Goal: Transaction & Acquisition: Purchase product/service

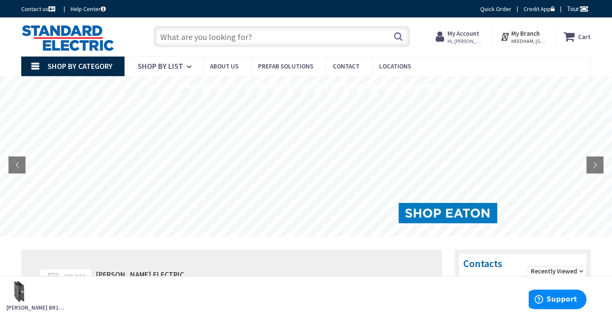
click at [193, 40] on input "text" at bounding box center [281, 36] width 257 height 21
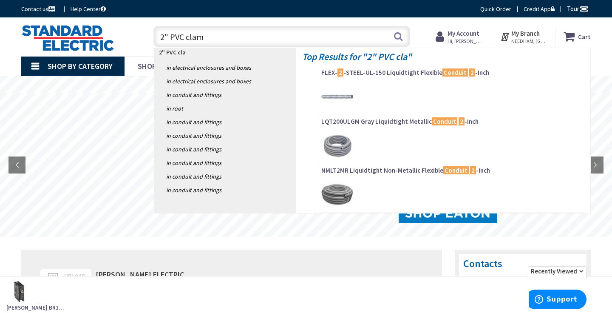
type input "2" PVC clamp"
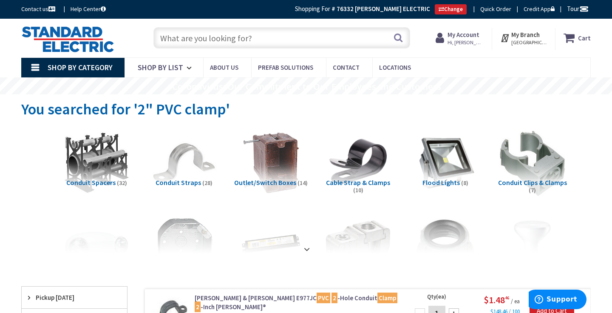
click at [184, 39] on input "text" at bounding box center [281, 37] width 257 height 21
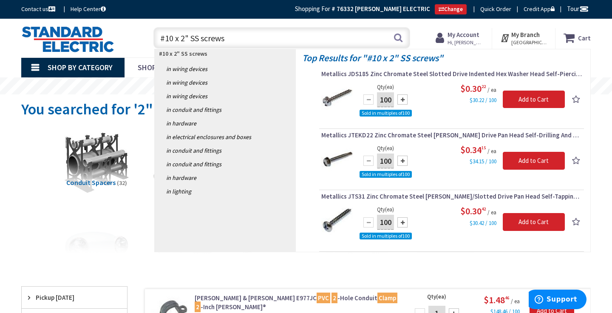
type input "#10 x 2" SS screws\"
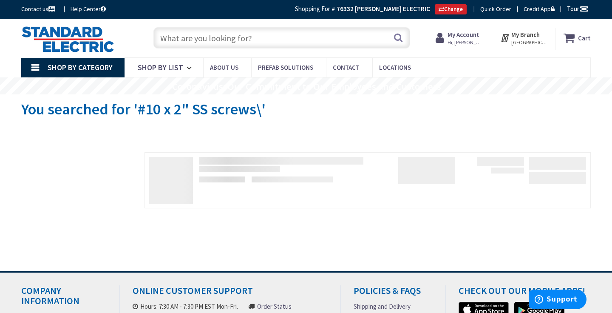
click at [210, 37] on input "text" at bounding box center [281, 37] width 257 height 21
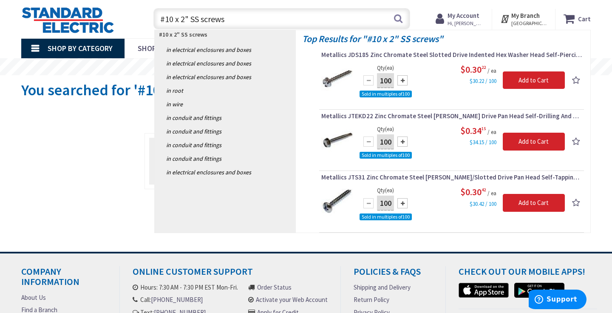
scroll to position [22, 0]
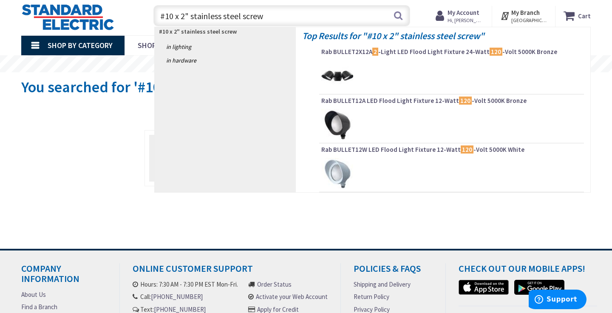
type input "#10 x 2" stainless steel screws"
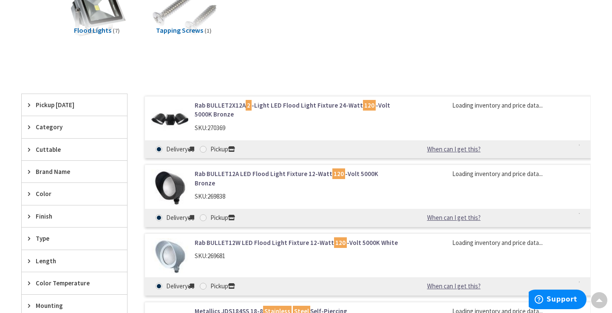
scroll to position [138, 0]
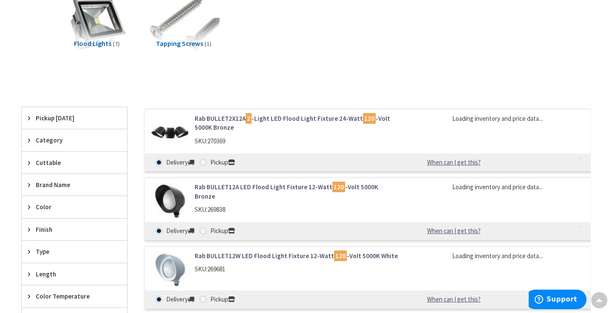
click at [168, 36] on img at bounding box center [184, 23] width 73 height 73
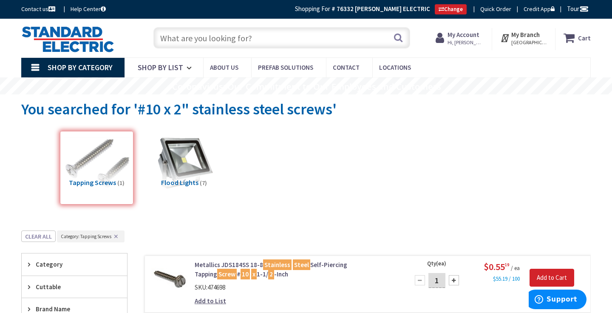
scroll to position [0, 0]
click at [174, 42] on input "text" at bounding box center [281, 37] width 257 height 21
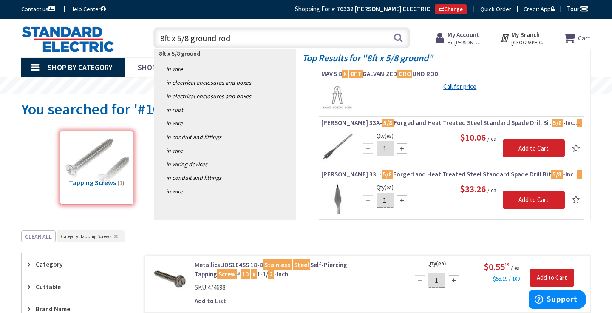
type input "8ft x 5/8 ground rods"
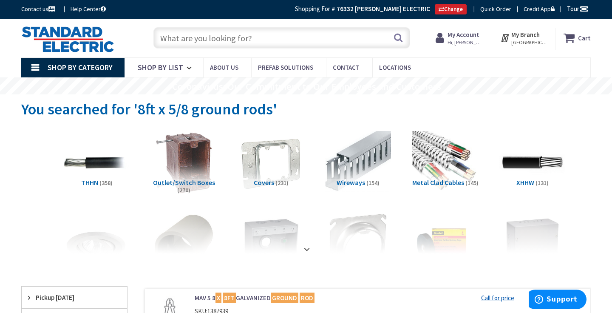
click at [173, 34] on input "text" at bounding box center [281, 37] width 257 height 21
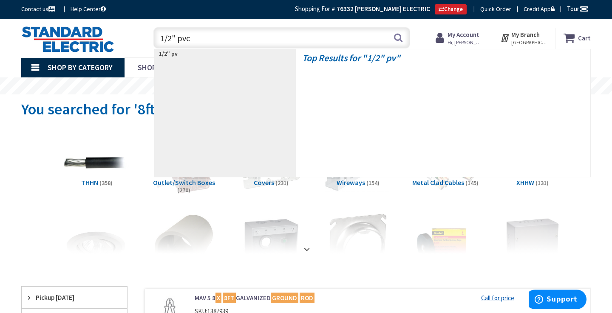
type input "1/2" pvc"
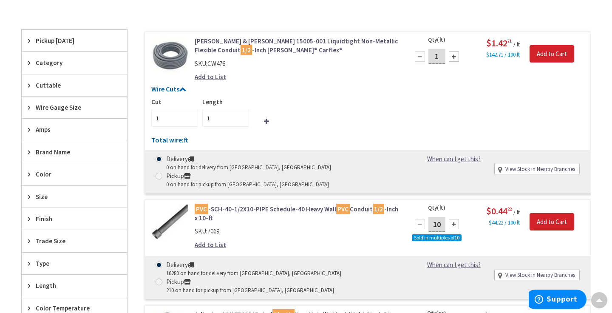
scroll to position [256, 0]
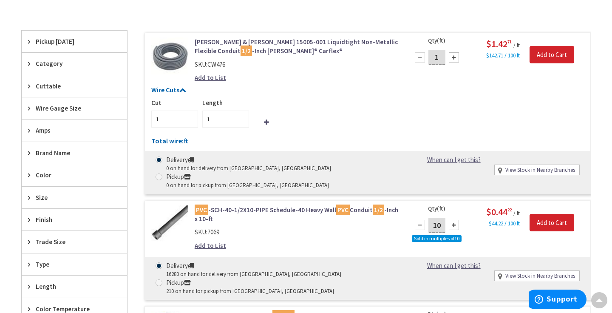
click at [255, 208] on div "PVC -SCH-40-1/2X10-PIPE Schedule-40 Heavy Wall PVC Conduit 1/2 -Inch x 10-ft SK…" at bounding box center [296, 229] width 216 height 49
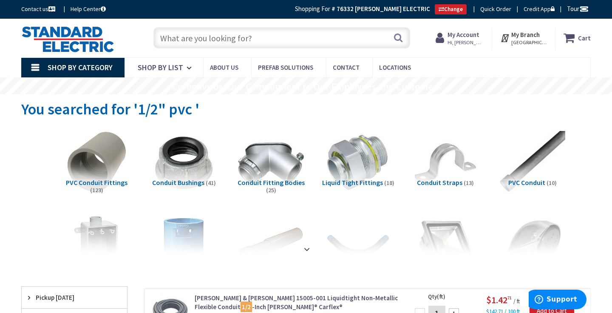
scroll to position [0, 0]
click at [195, 41] on input "text" at bounding box center [281, 37] width 257 height 21
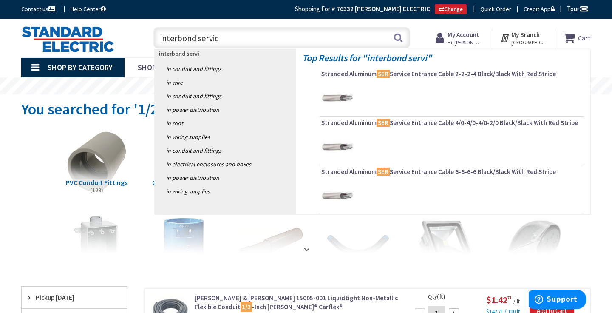
type input "interbond service"
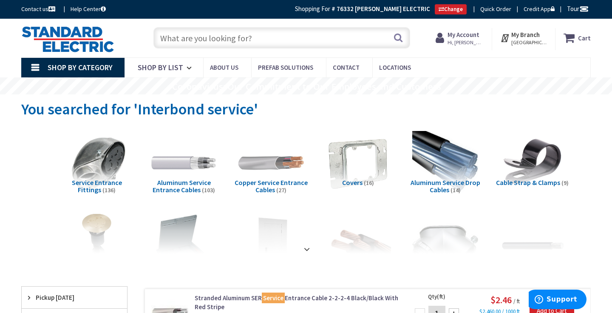
click at [193, 39] on input "text" at bounding box center [281, 37] width 257 height 21
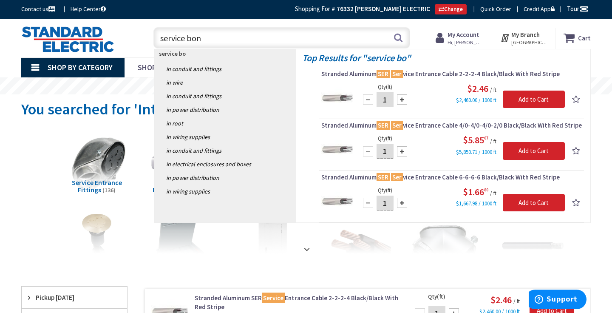
type input "service bond"
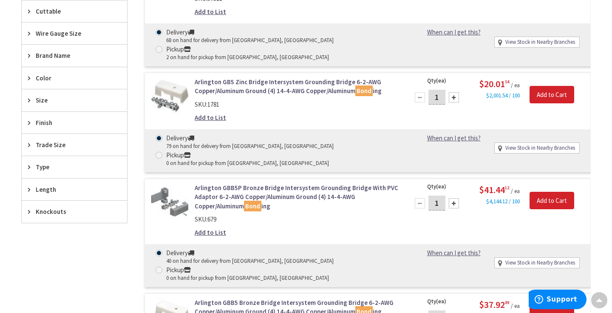
scroll to position [376, 0]
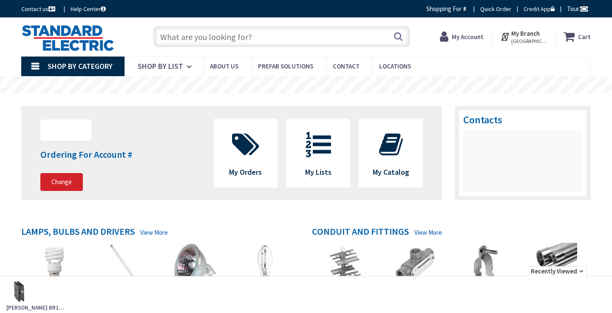
click at [207, 35] on input "text" at bounding box center [281, 36] width 257 height 21
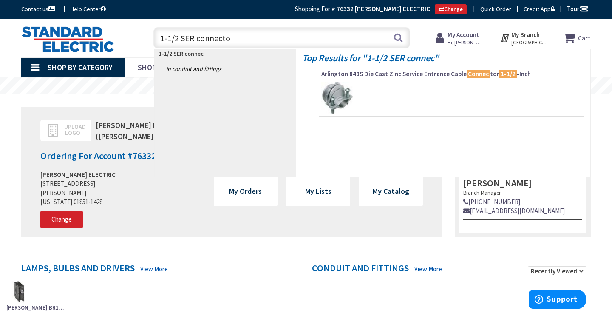
type input "1-1/2 SER connector"
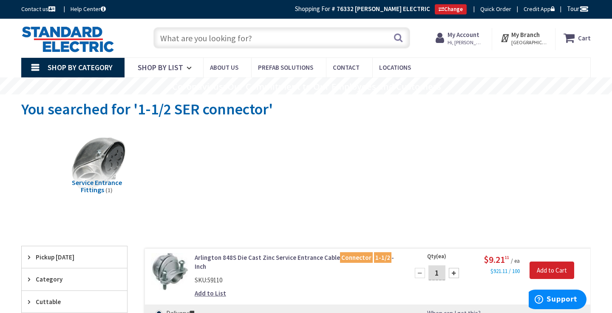
click at [189, 28] on input "text" at bounding box center [281, 37] width 257 height 21
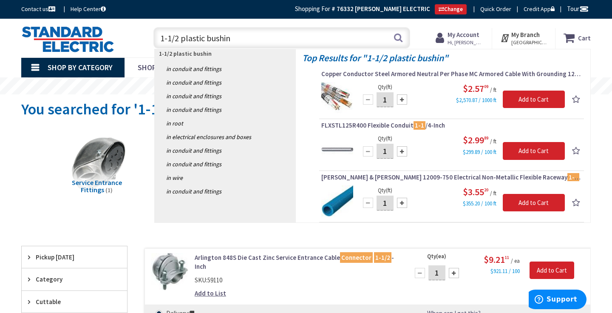
type input "1-1/2 plastic bushing"
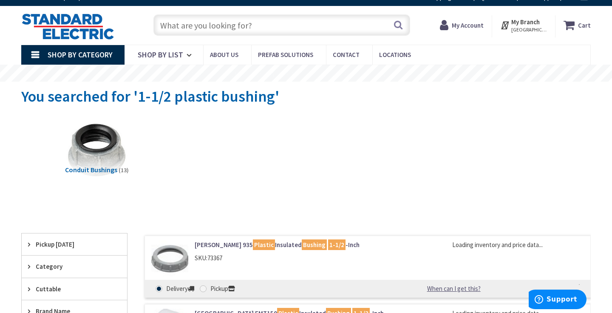
scroll to position [17, 0]
